Goal: Information Seeking & Learning: Learn about a topic

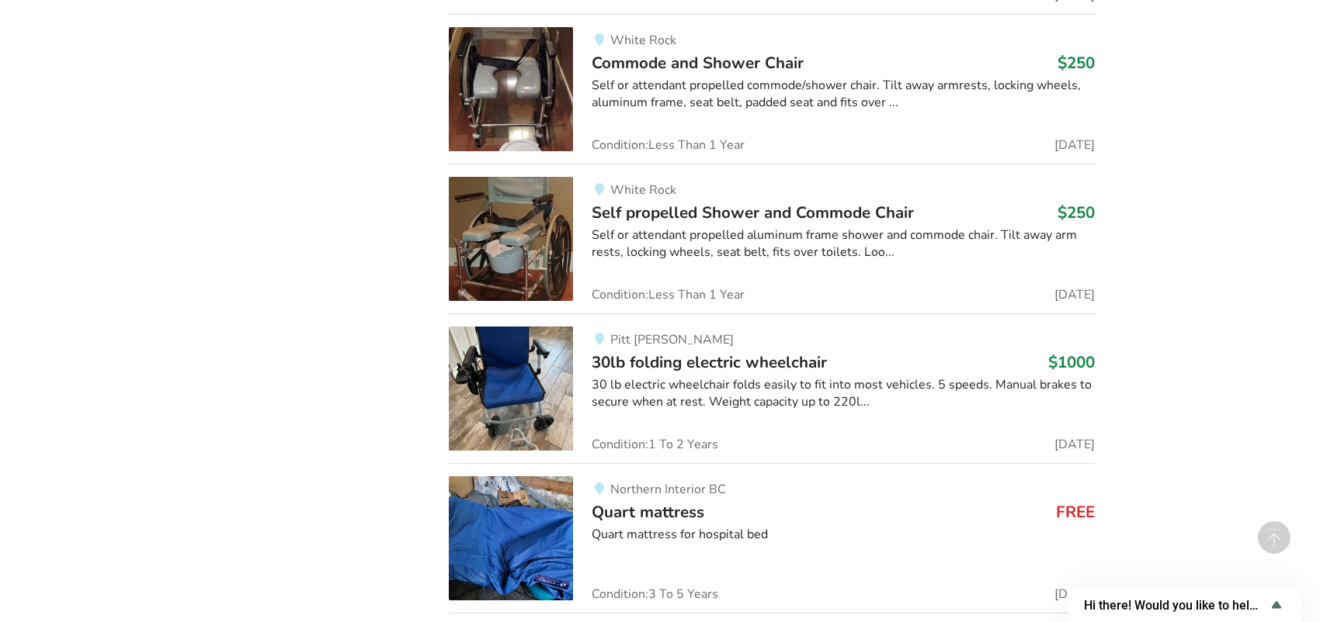
scroll to position [16485, 0]
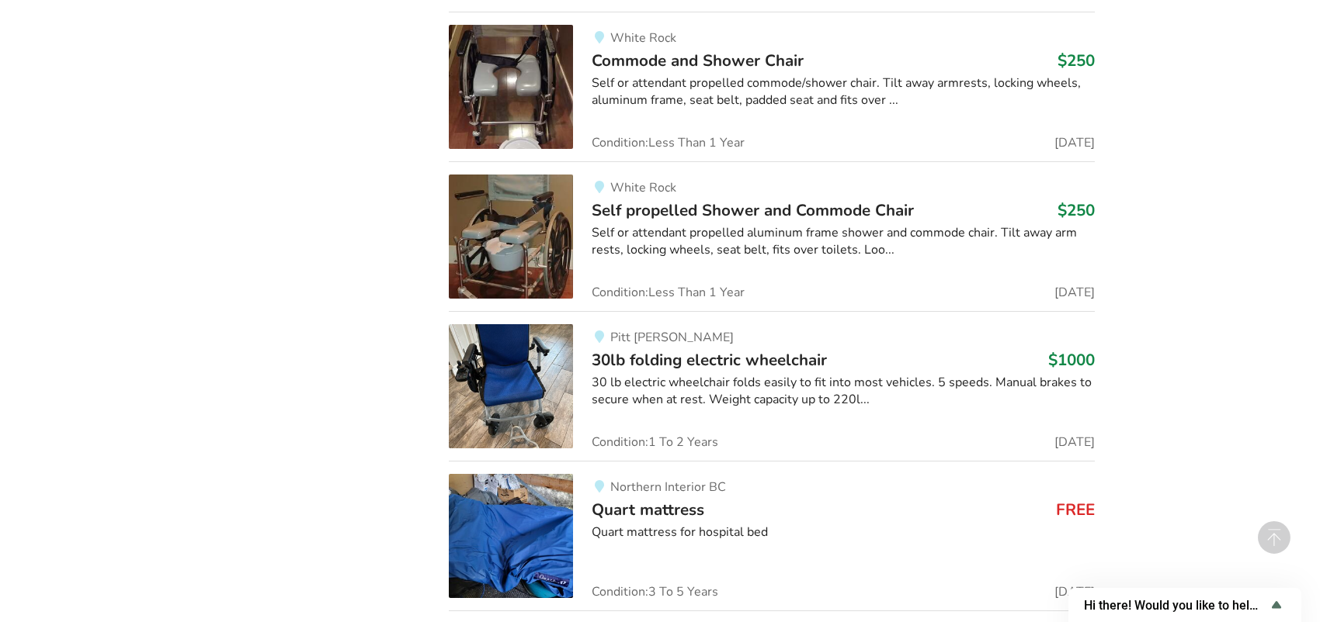
click at [776, 199] on span "Self propelled Shower and Commode Chair" at bounding box center [752, 210] width 322 height 22
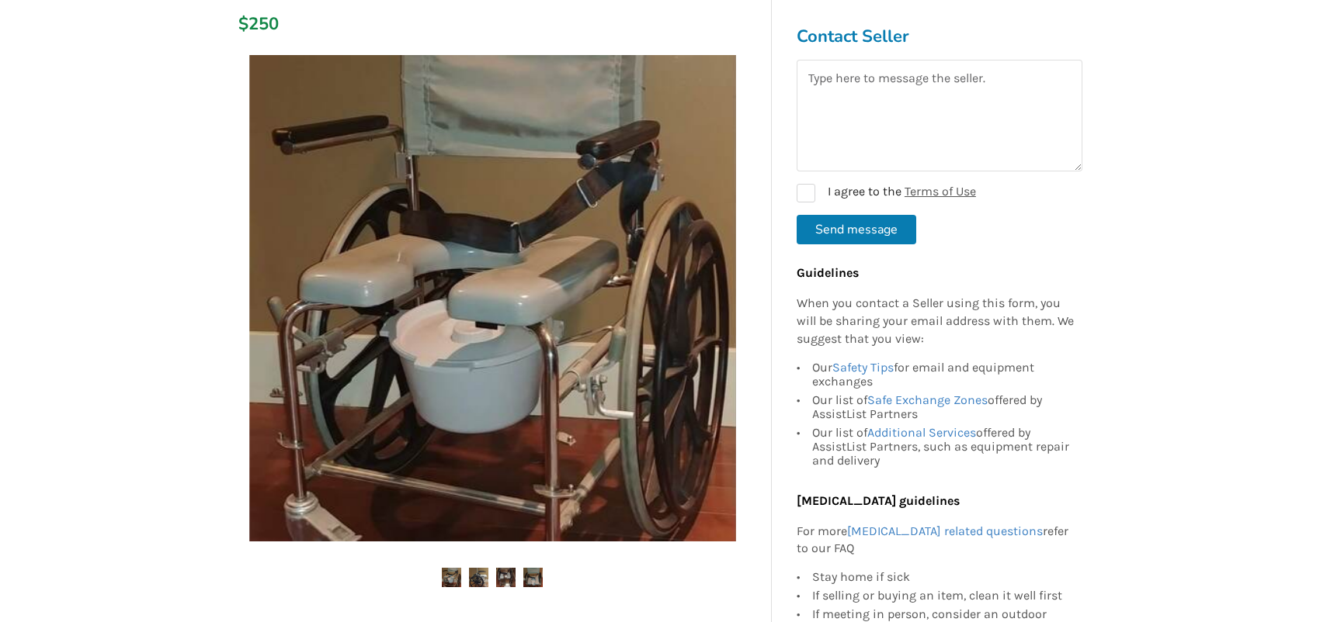
scroll to position [233, 0]
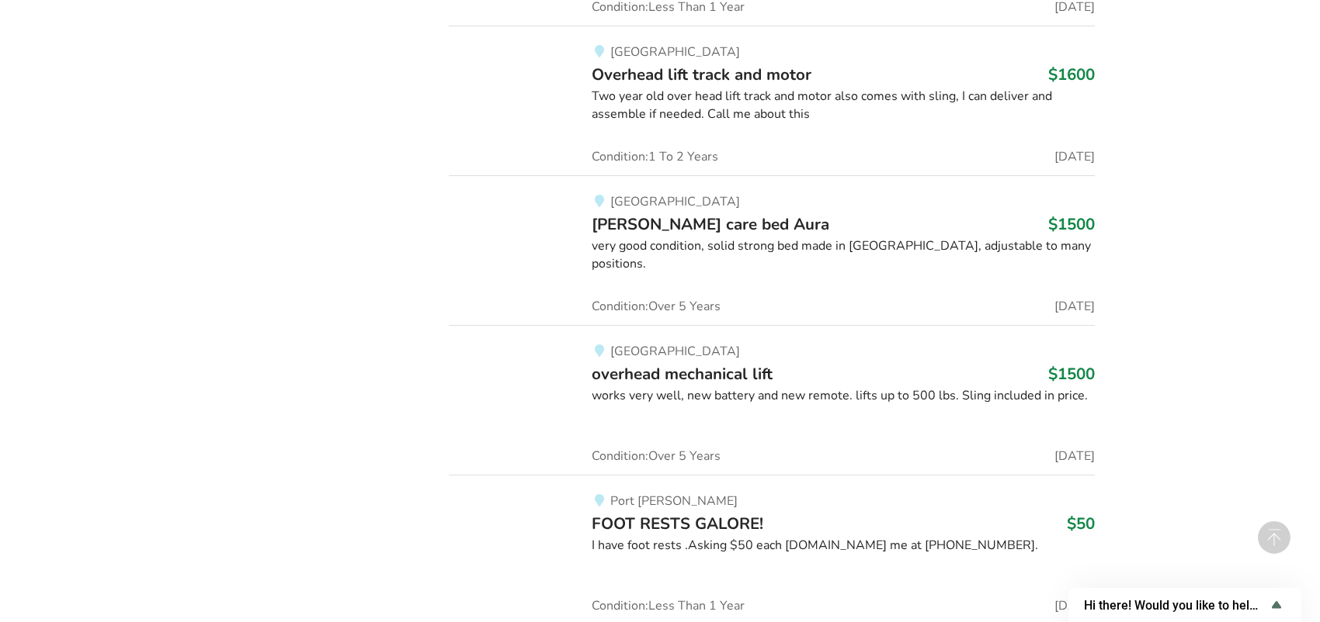
scroll to position [28384, 0]
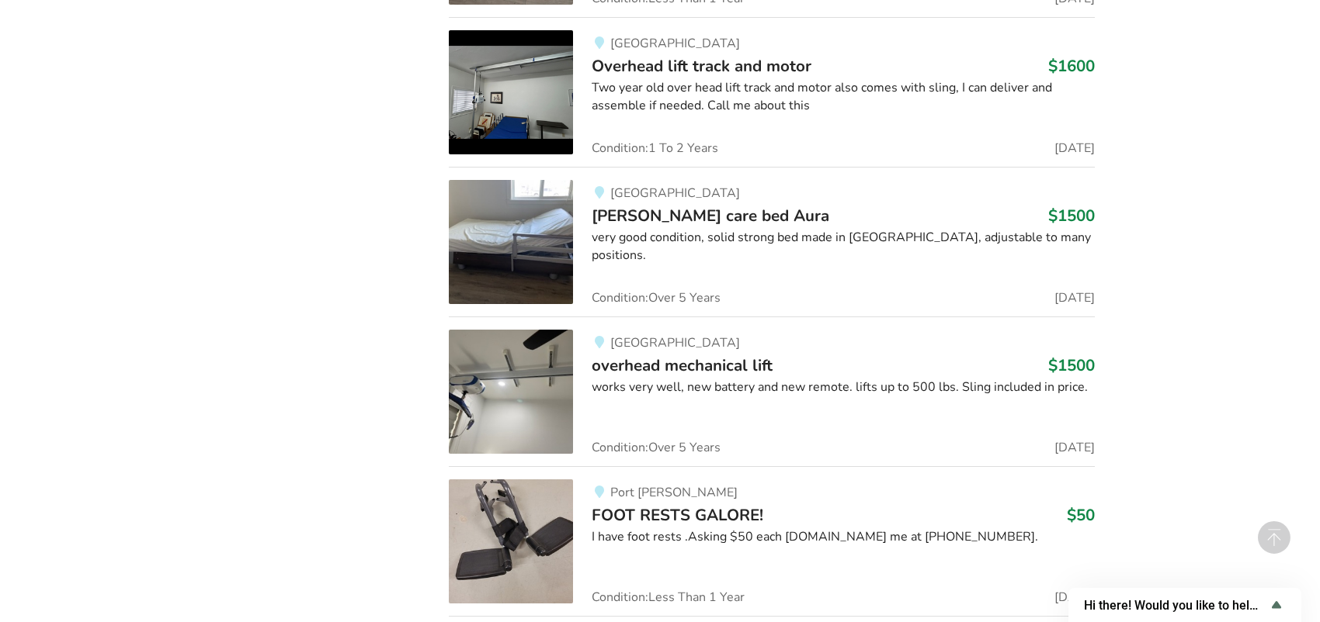
click at [725, 355] on span "overhead mechanical lift" at bounding box center [681, 366] width 181 height 22
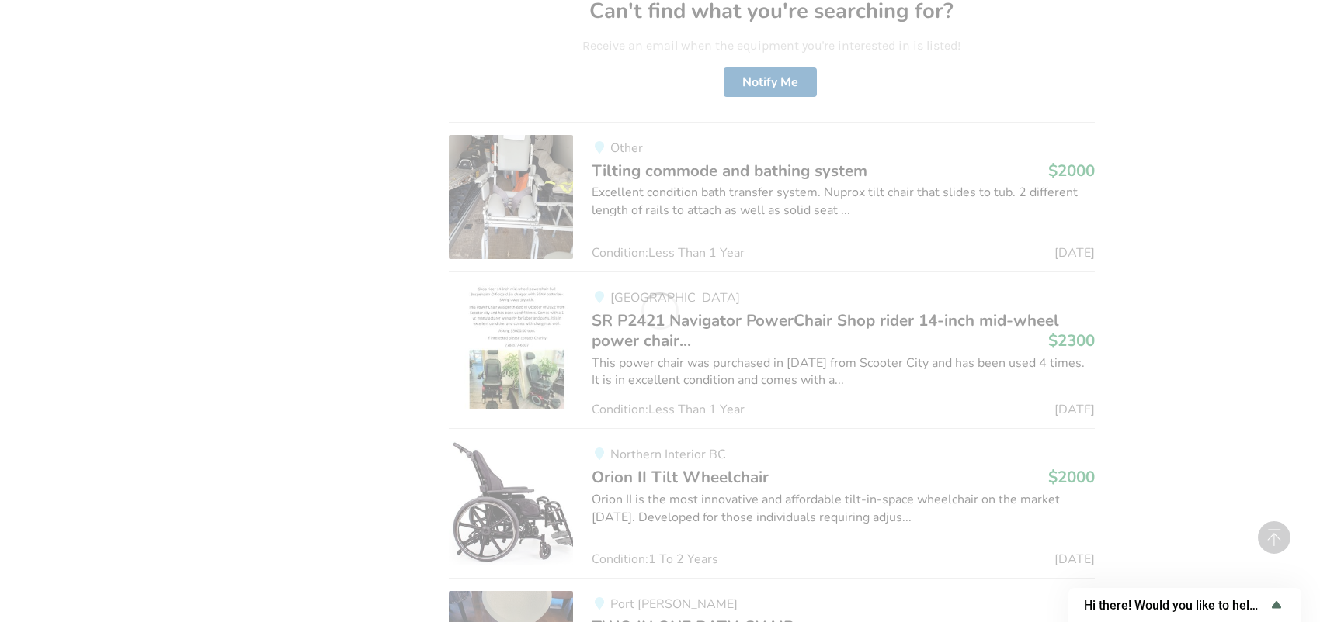
scroll to position [34456, 0]
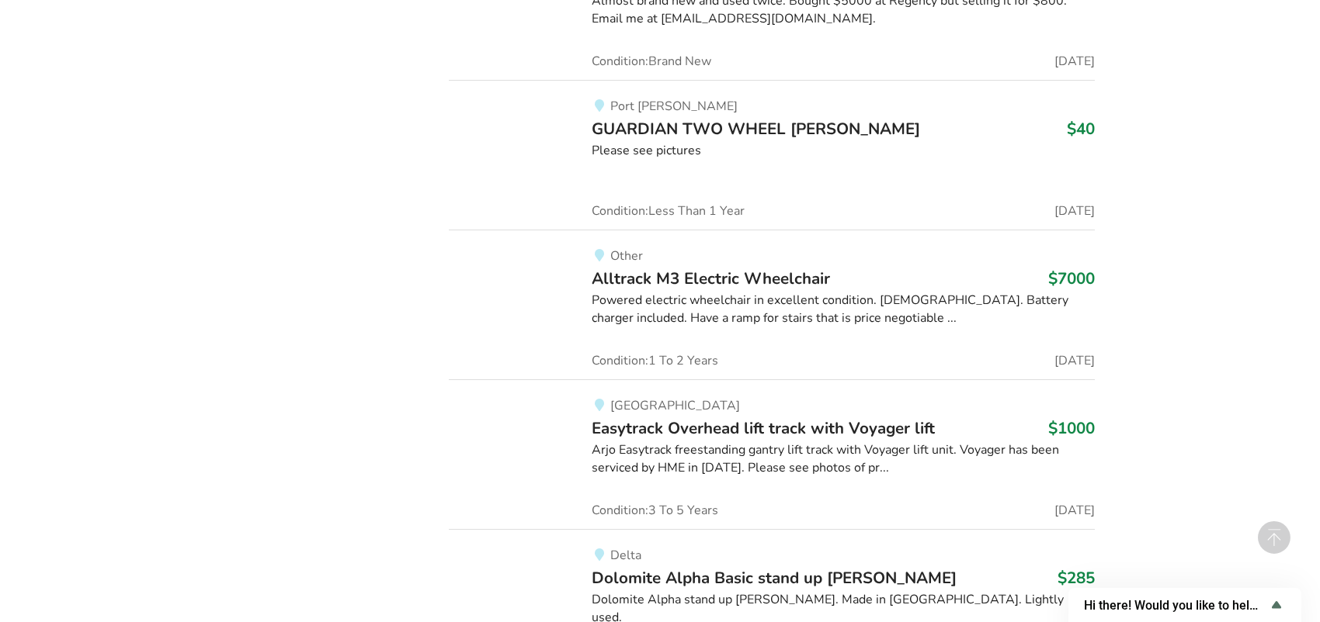
scroll to position [55110, 0]
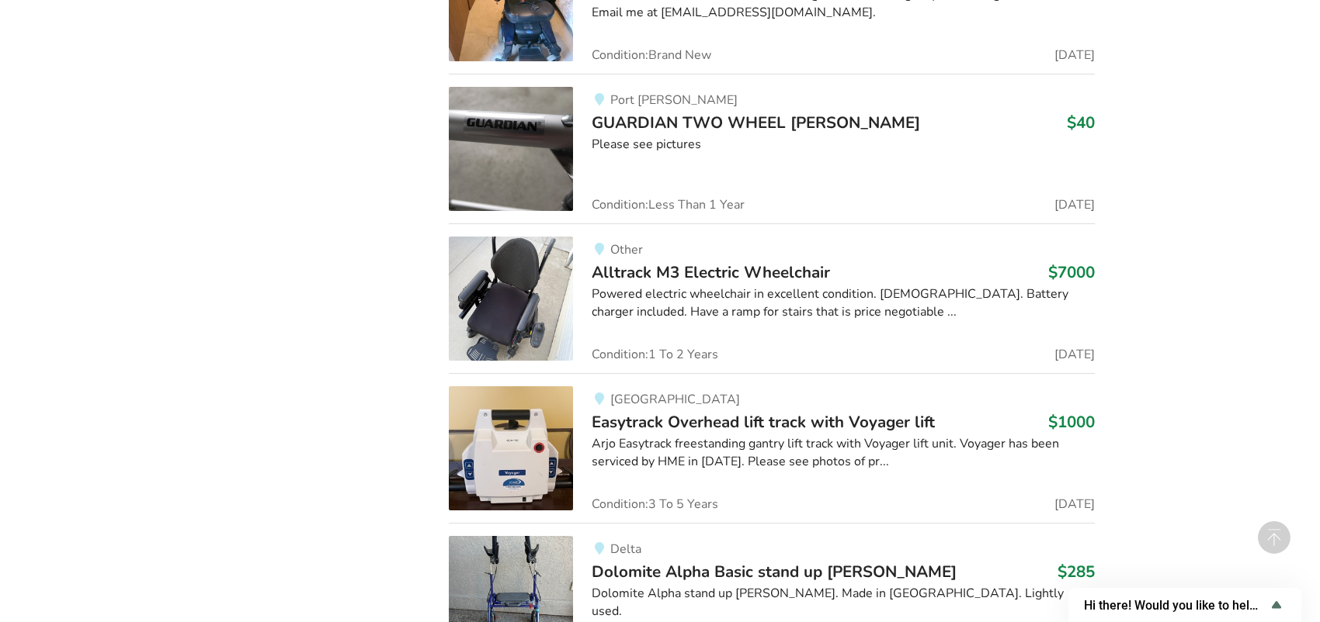
click at [750, 411] on span "Easytrack Overhead lift track with Voyager lift" at bounding box center [762, 422] width 343 height 22
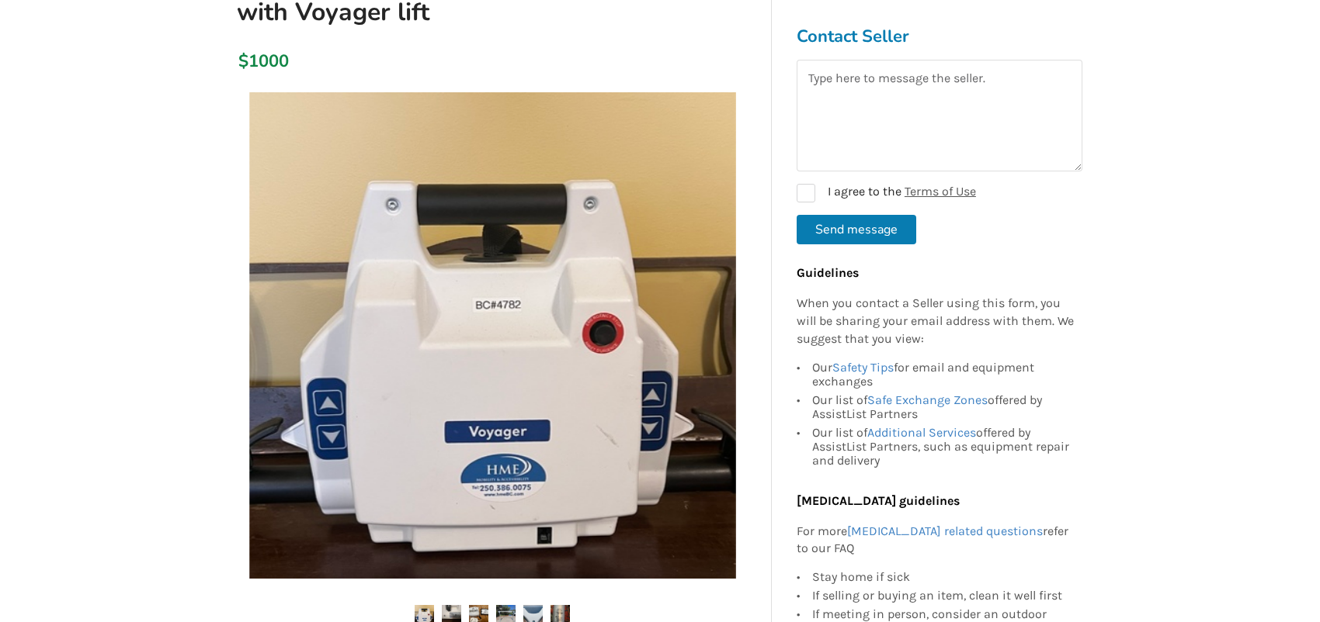
scroll to position [310, 0]
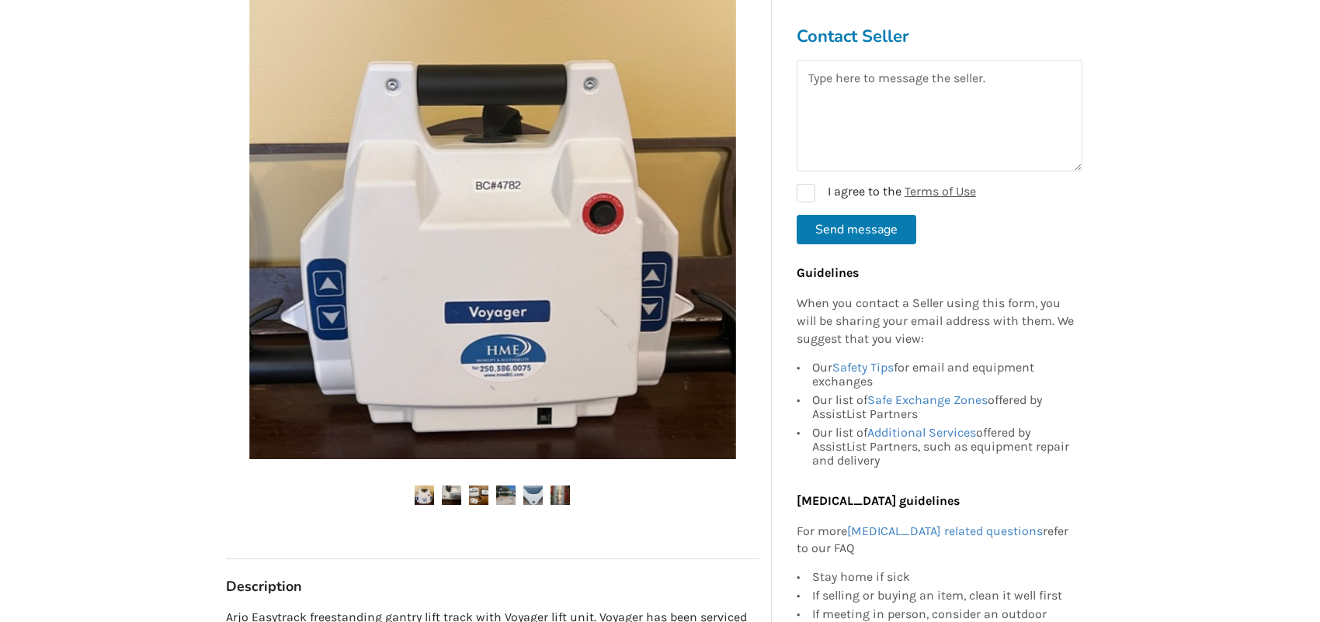
click at [453, 504] on img at bounding box center [451, 495] width 19 height 19
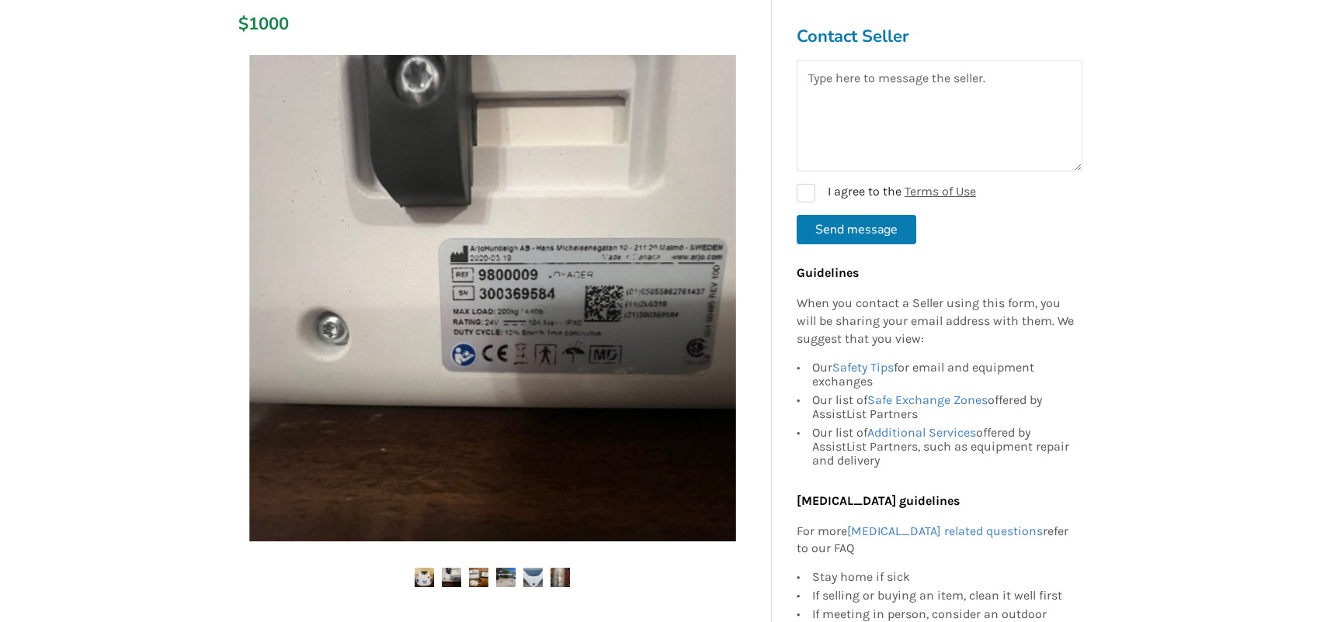
scroll to position [233, 0]
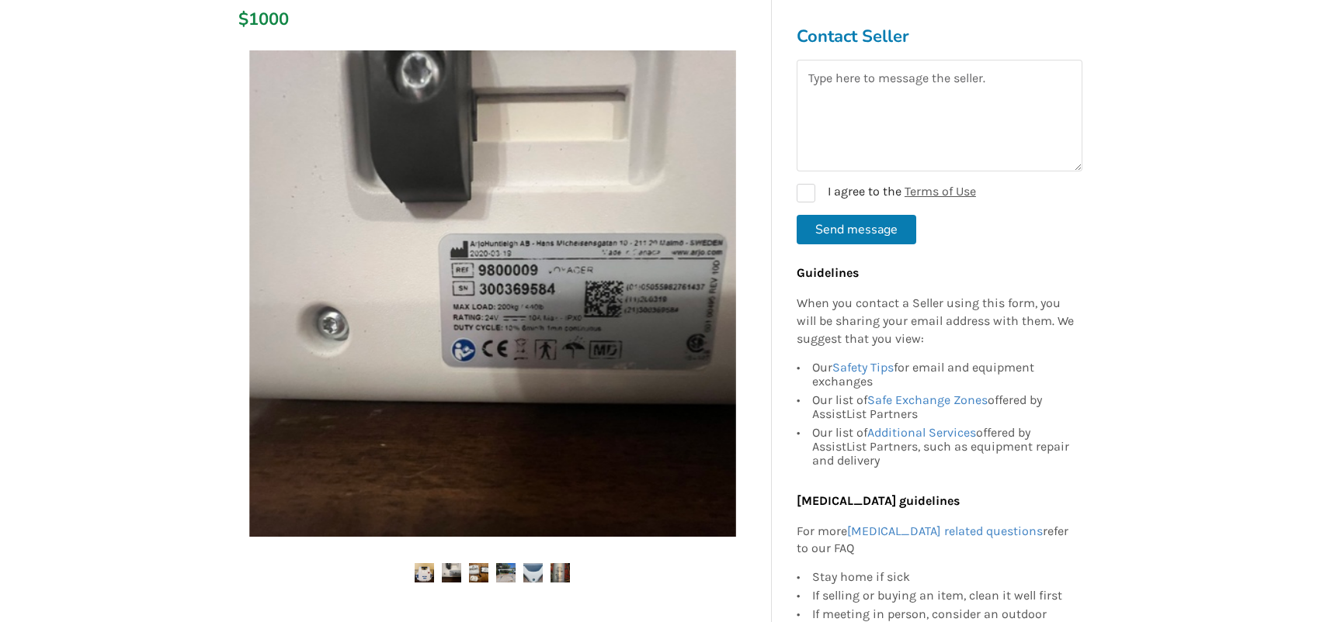
click at [449, 570] on img at bounding box center [451, 573] width 19 height 19
click at [477, 572] on img at bounding box center [478, 573] width 19 height 19
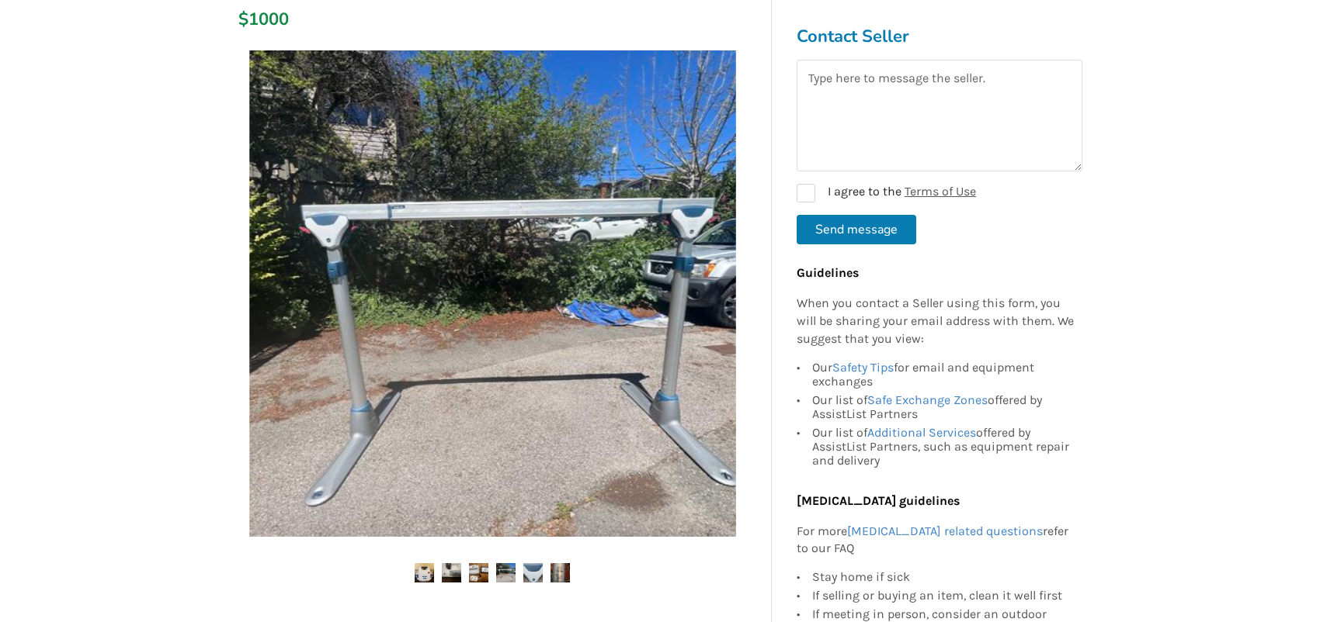
click at [505, 569] on img at bounding box center [505, 573] width 19 height 19
click at [532, 574] on img at bounding box center [532, 573] width 19 height 19
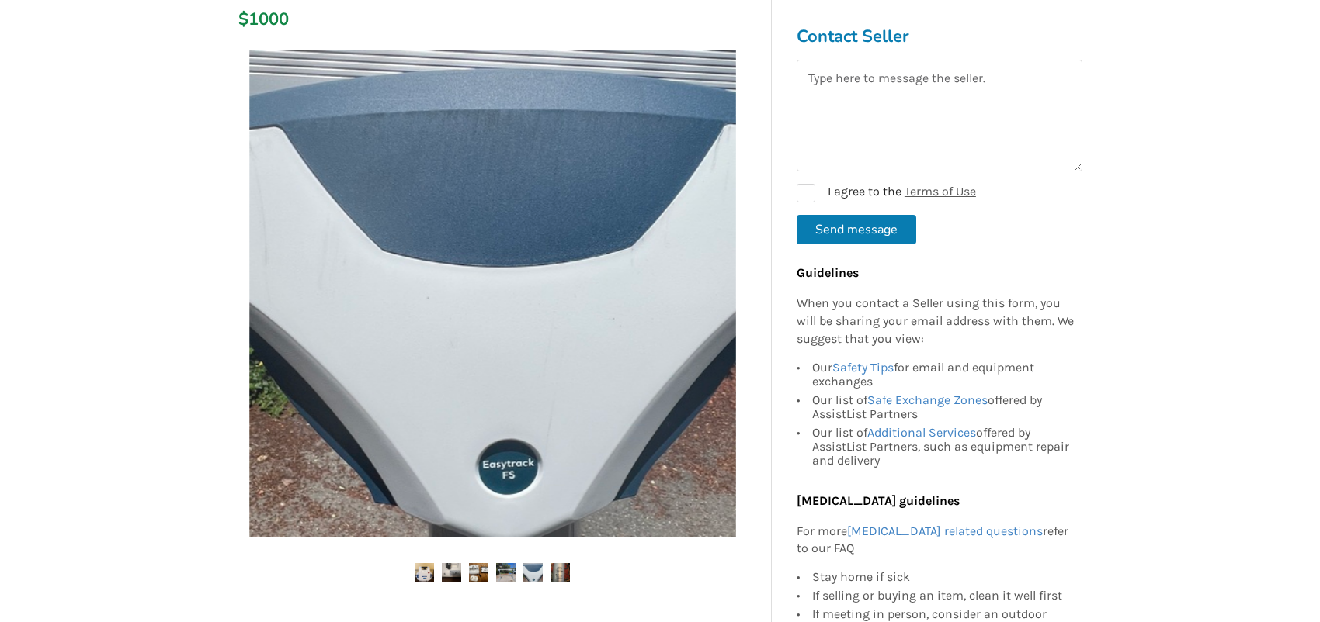
click at [563, 572] on img at bounding box center [559, 573] width 19 height 19
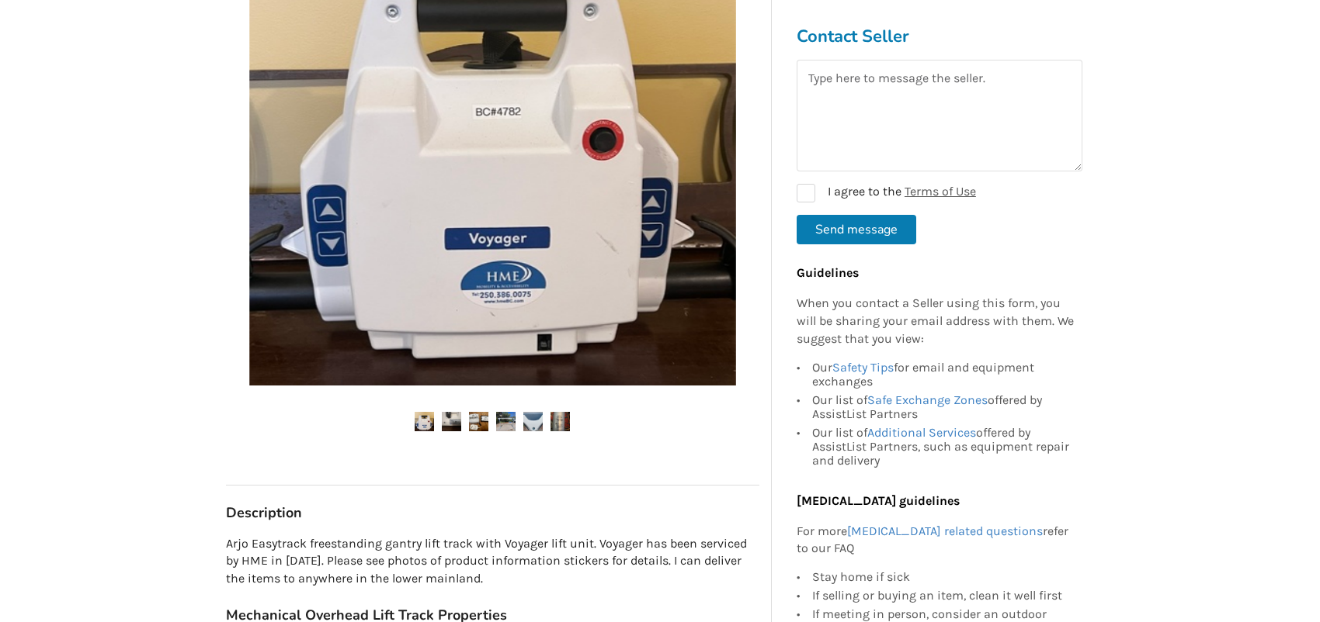
scroll to position [388, 0]
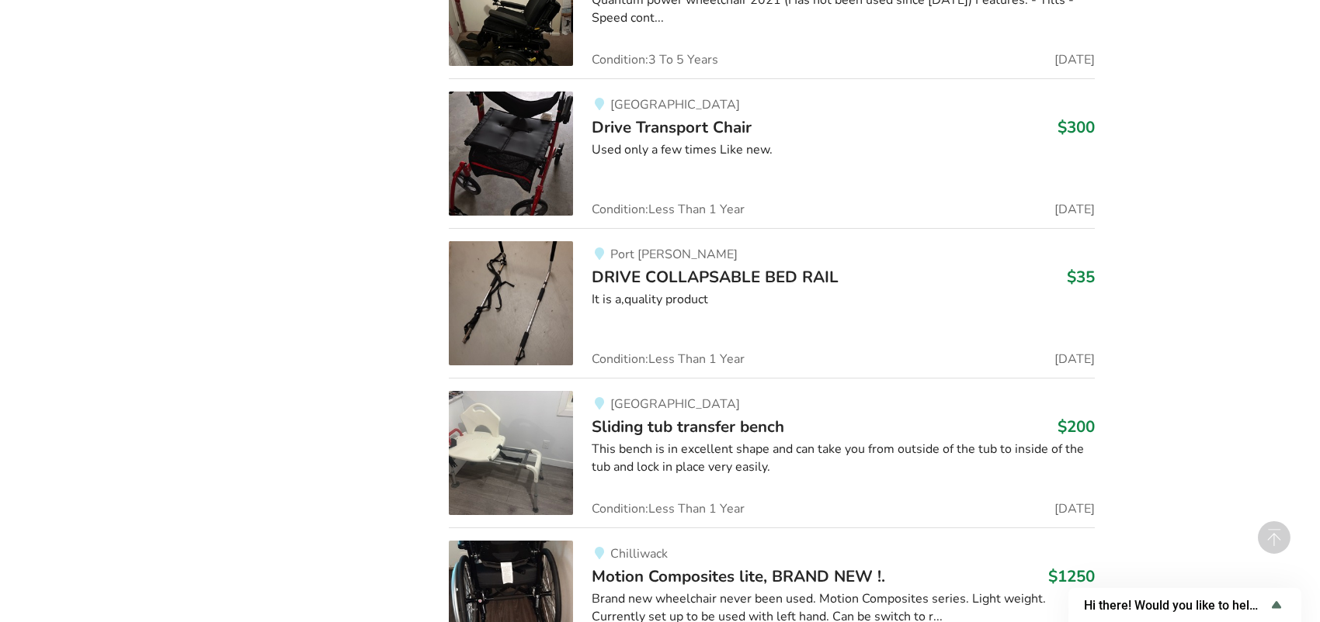
scroll to position [59402, 0]
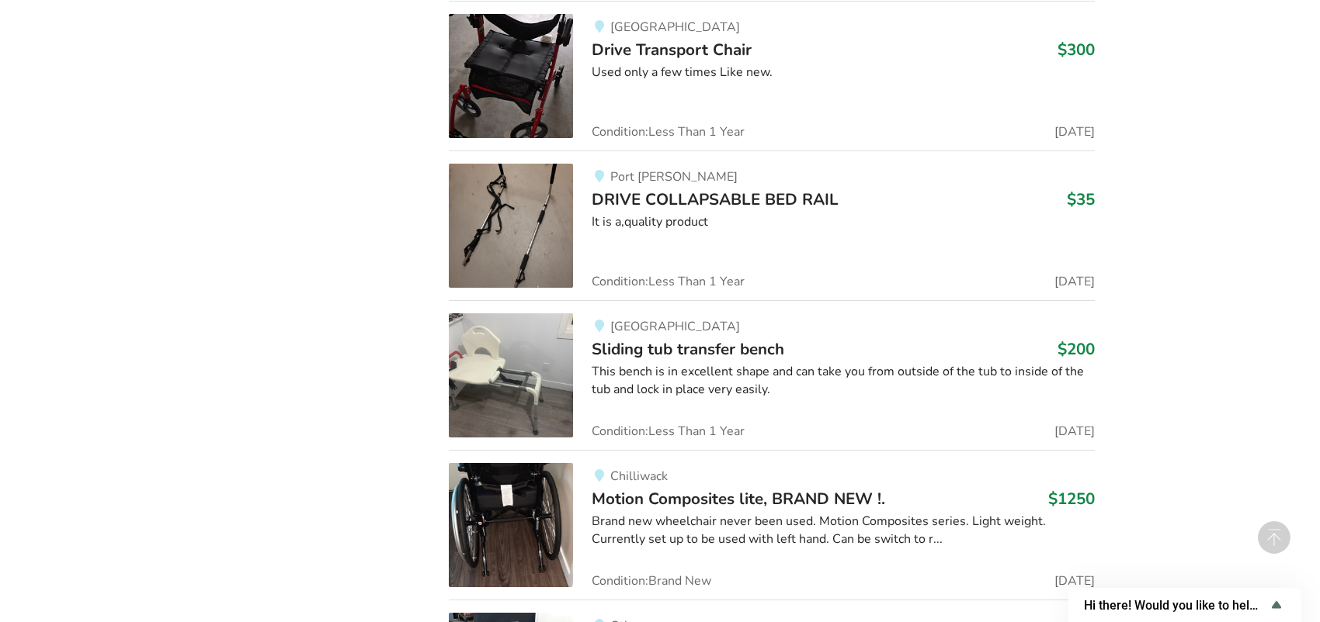
click at [783, 488] on span "Motion Composites lite, BRAND NEW !." at bounding box center [737, 499] width 293 height 22
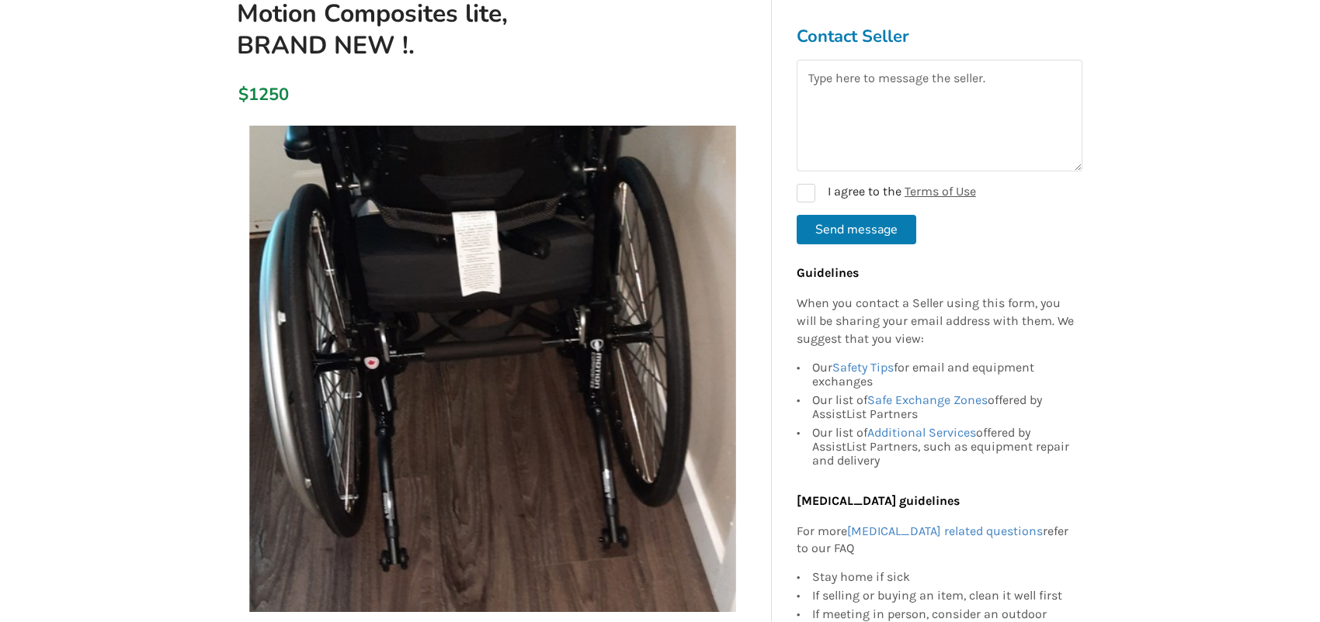
scroll to position [233, 0]
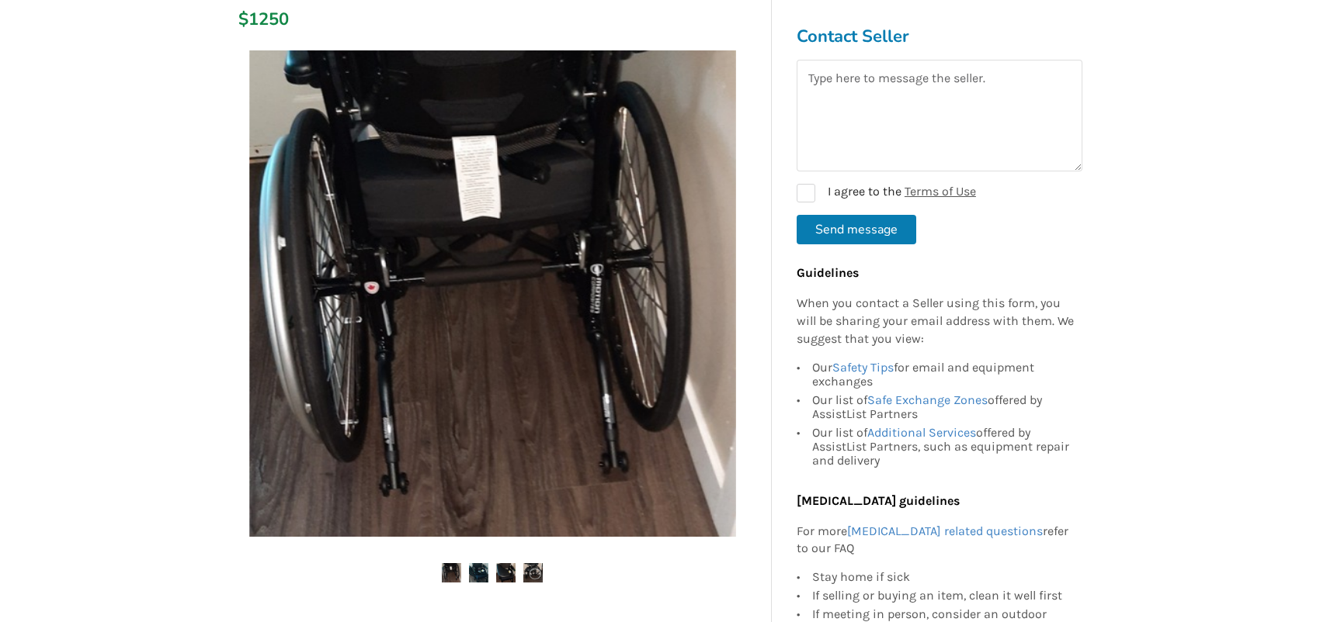
click at [483, 576] on img at bounding box center [478, 573] width 19 height 19
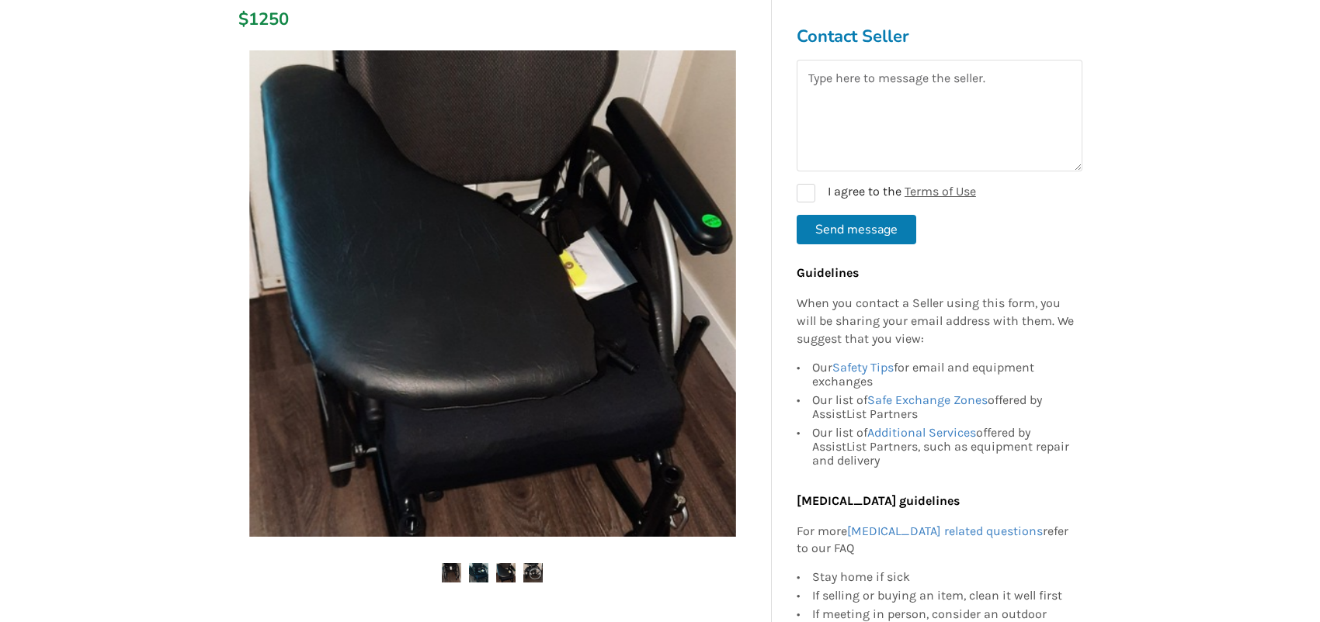
click at [530, 570] on img at bounding box center [532, 573] width 19 height 19
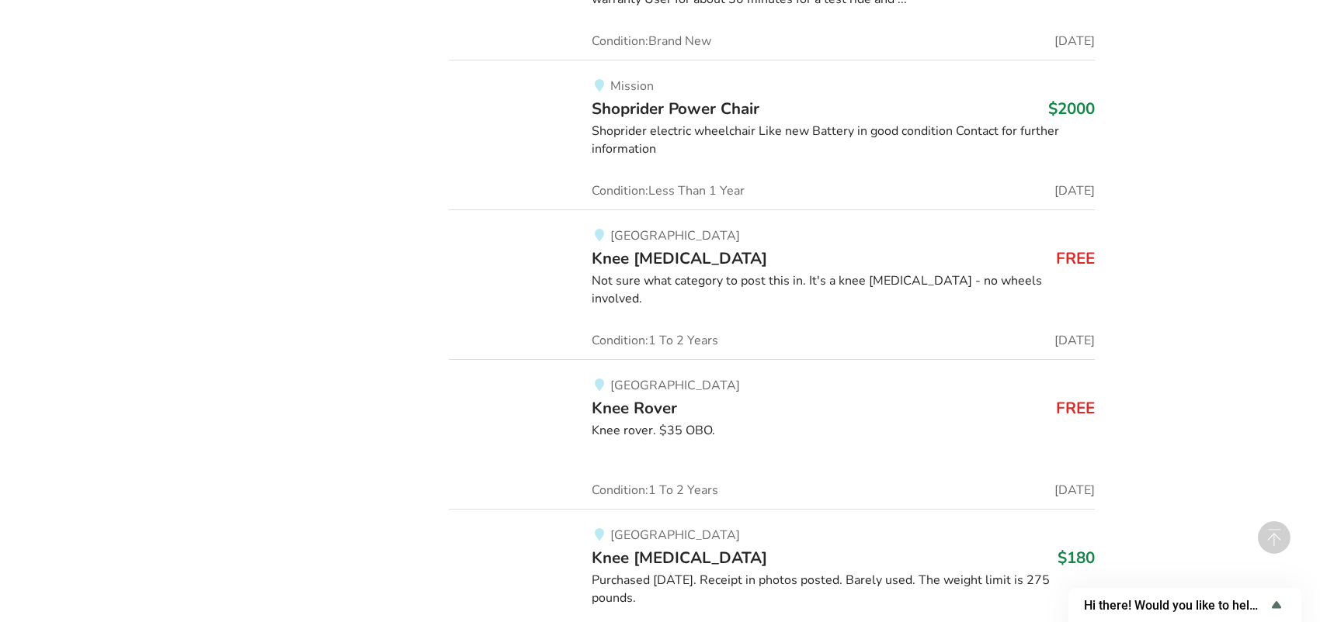
scroll to position [108839, 0]
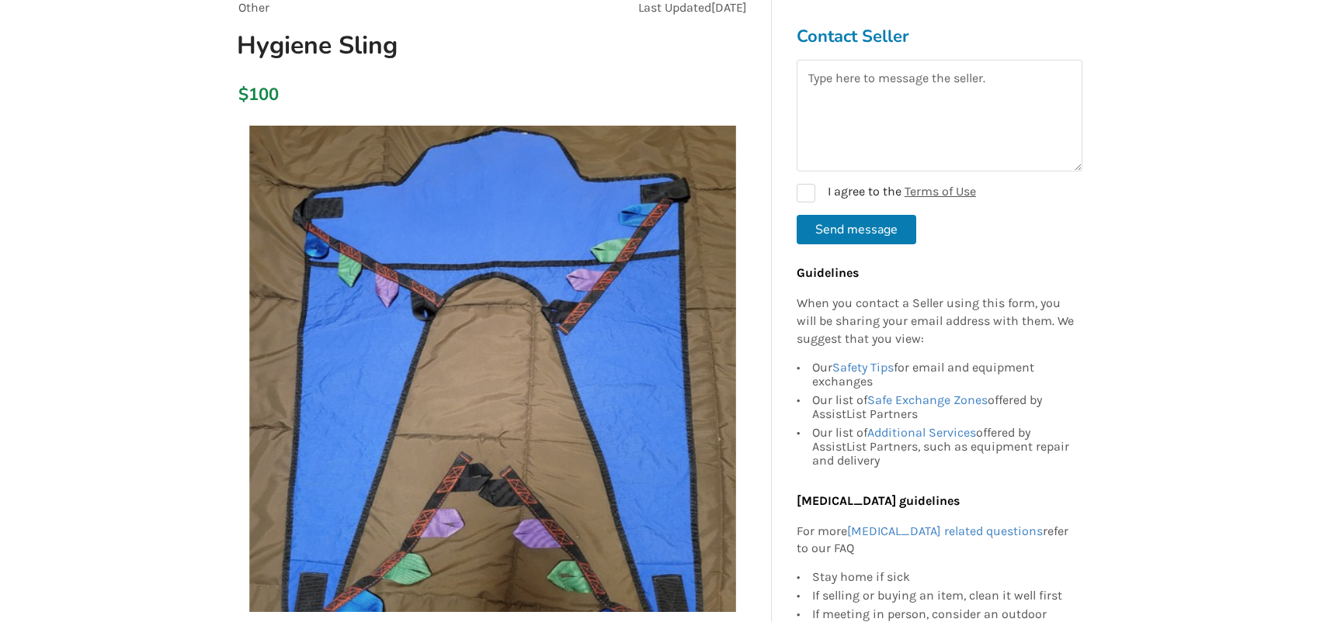
scroll to position [78, 0]
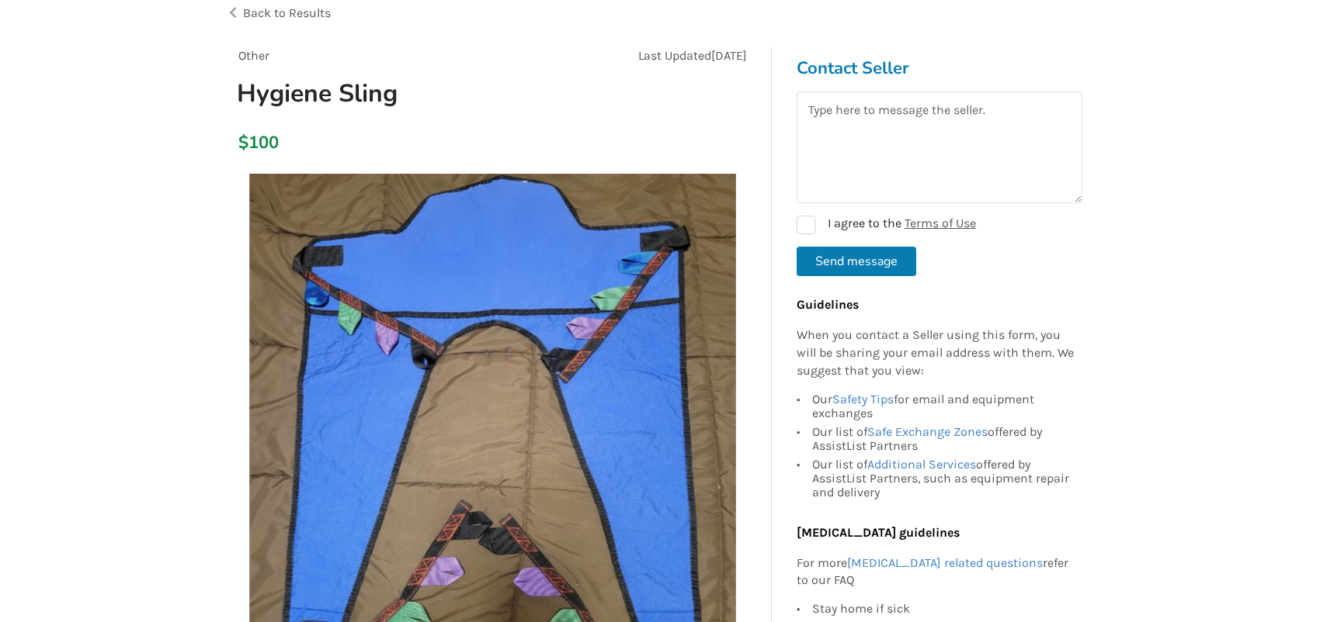
click at [733, 383] on img at bounding box center [492, 417] width 487 height 487
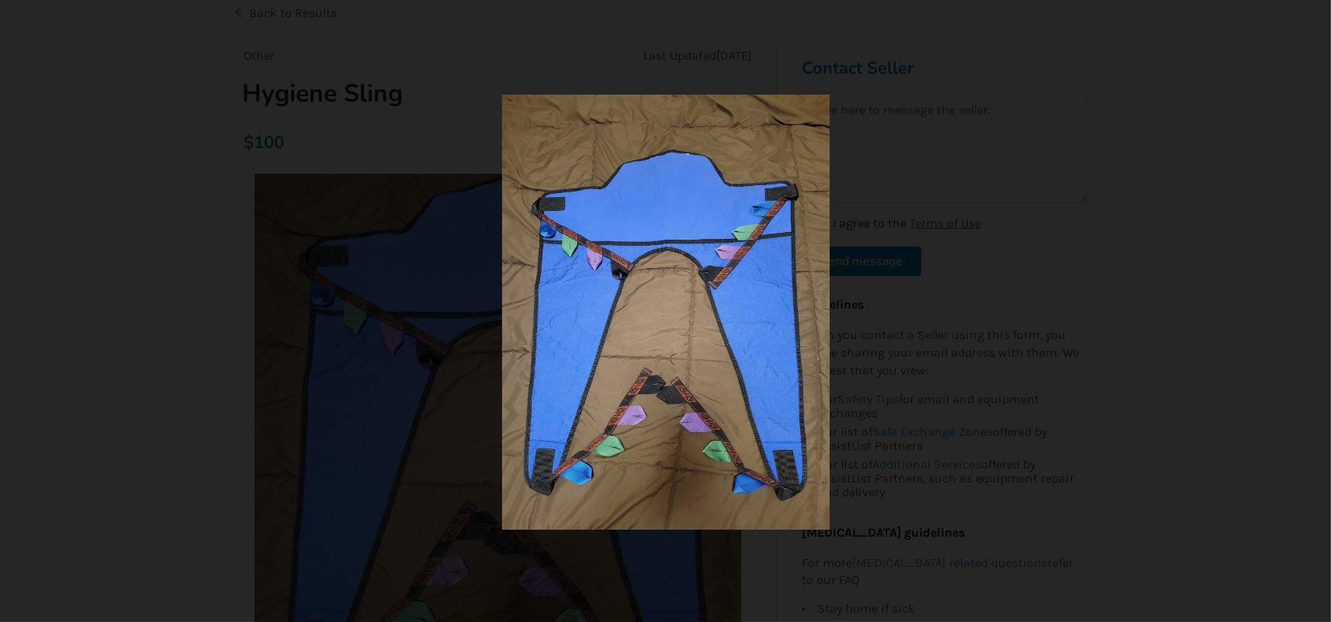
click at [1044, 180] on div at bounding box center [665, 311] width 1331 height 622
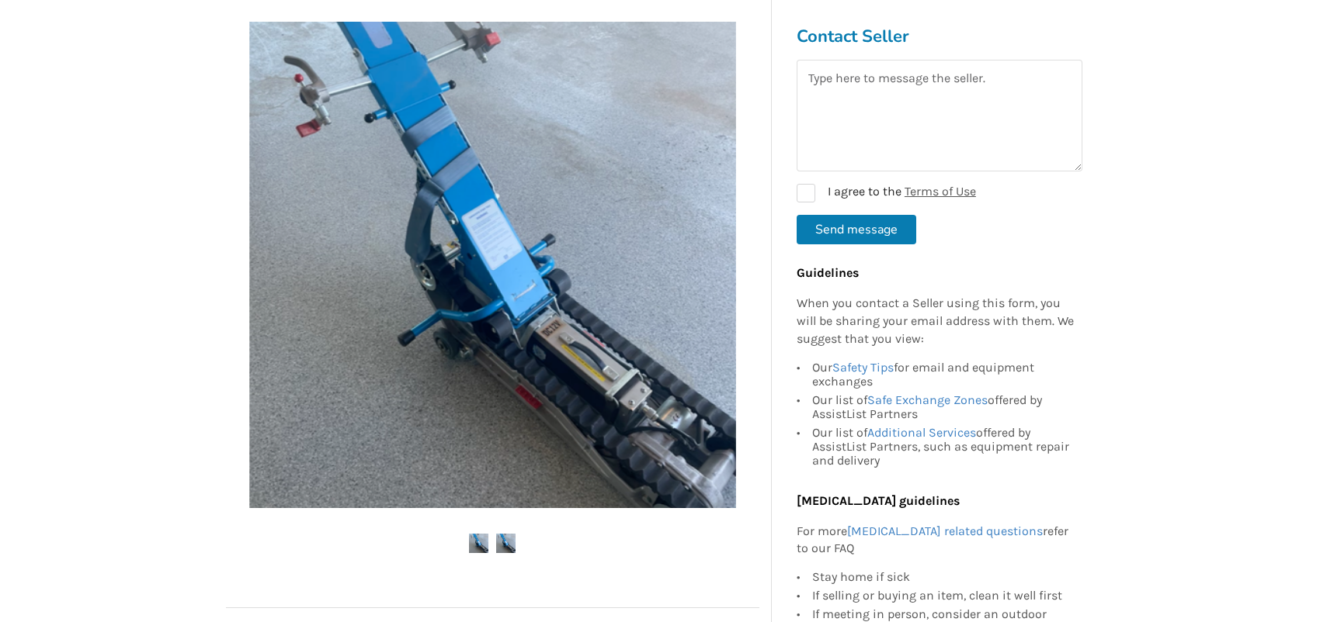
scroll to position [233, 0]
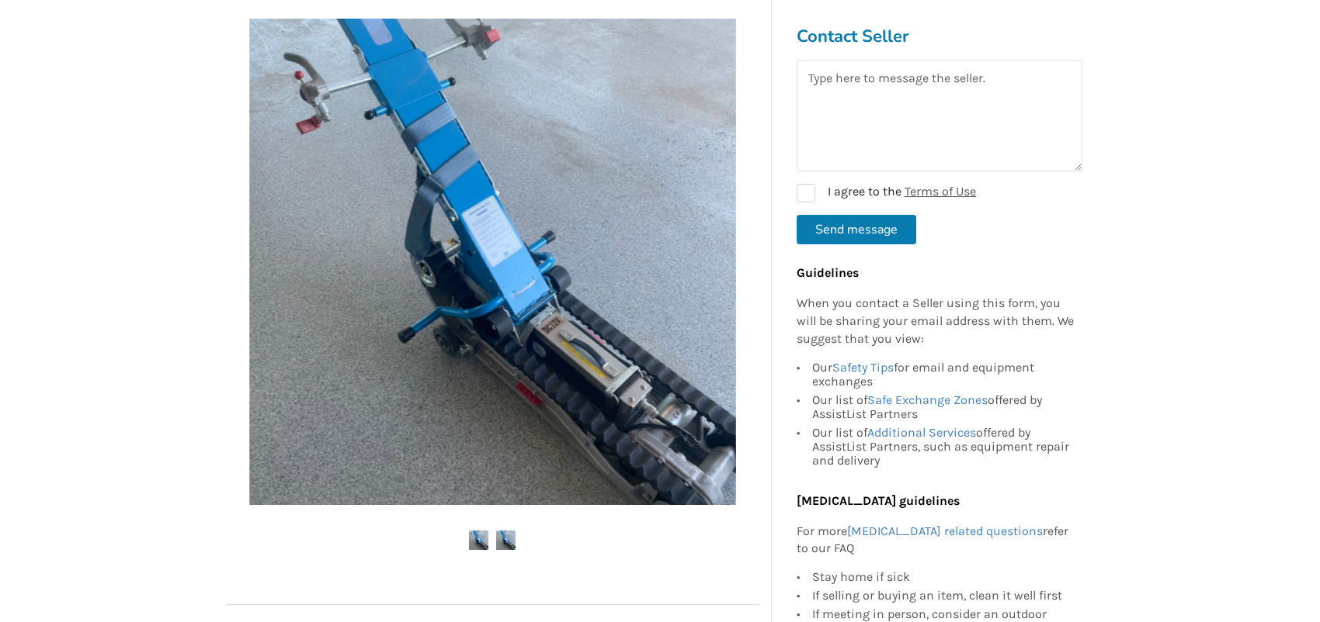
click at [511, 540] on img at bounding box center [505, 540] width 19 height 19
click at [509, 542] on img at bounding box center [505, 540] width 19 height 19
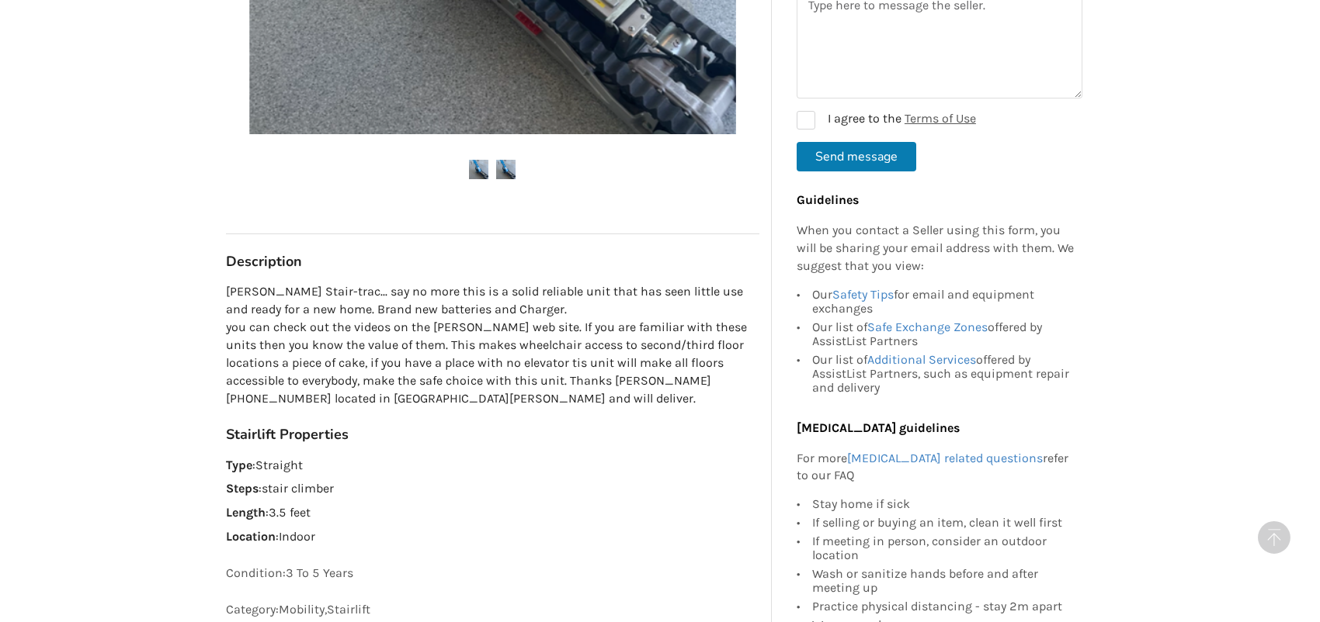
scroll to position [621, 0]
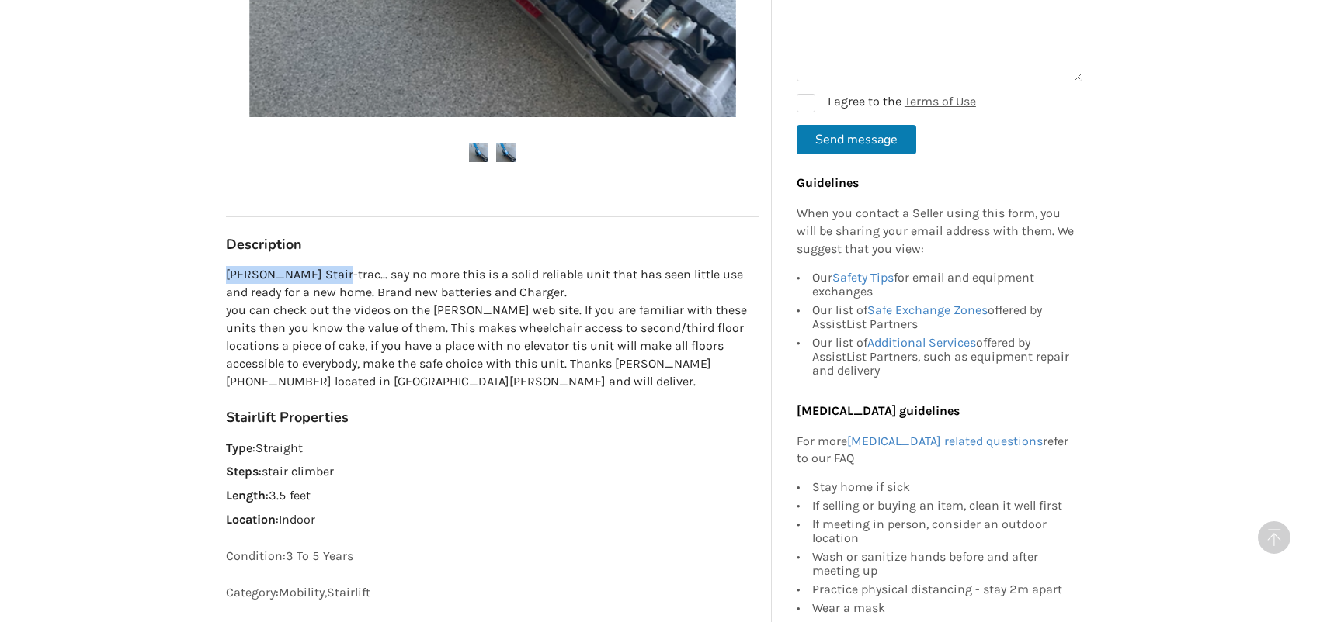
drag, startPoint x: 226, startPoint y: 276, endPoint x: 335, endPoint y: 279, distance: 109.5
click at [335, 279] on p "Garaventa Stair-trac... say no more this is a solid reliable unit that has seen…" at bounding box center [492, 328] width 533 height 124
click at [181, 273] on div "Back to Results Langley Last Updated Jun 10 Garaventa Stair-Trac $3500 Langley …" at bounding box center [660, 419] width 1320 height 1981
